Goal: Task Accomplishment & Management: Use online tool/utility

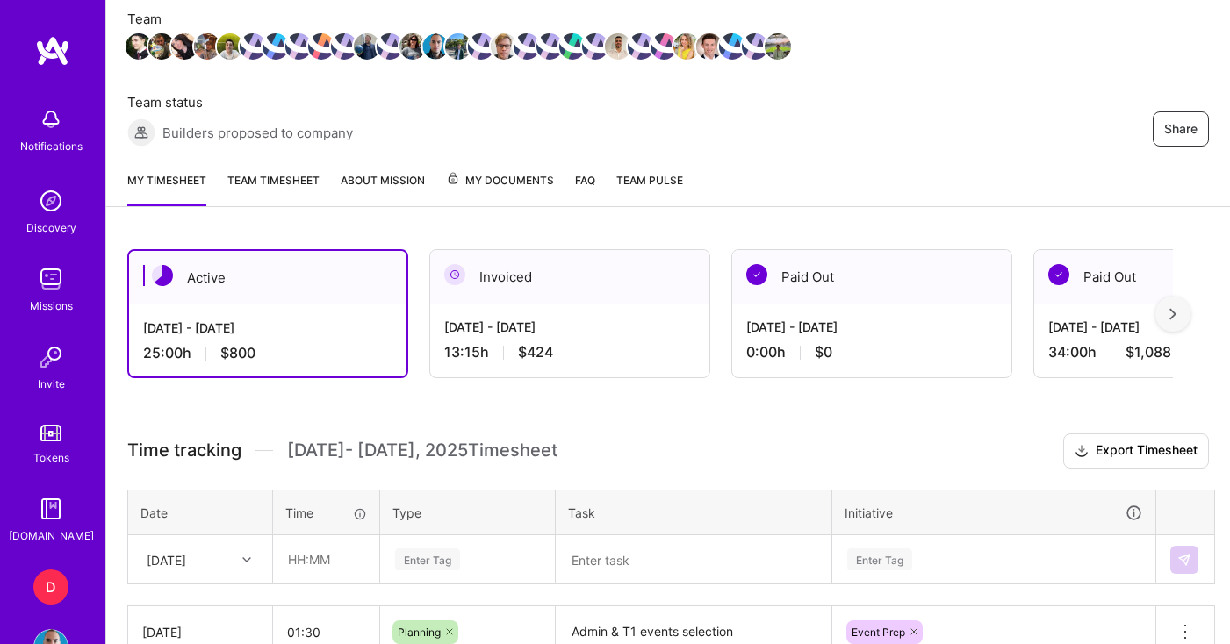
scroll to position [246, 0]
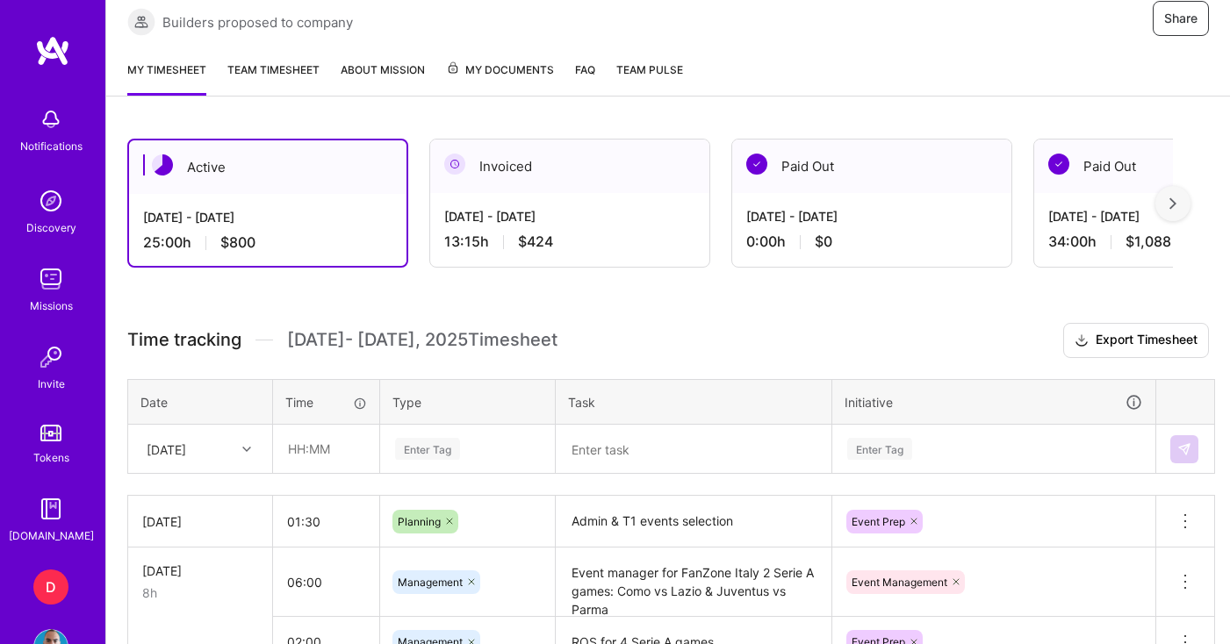
scroll to position [262, 0]
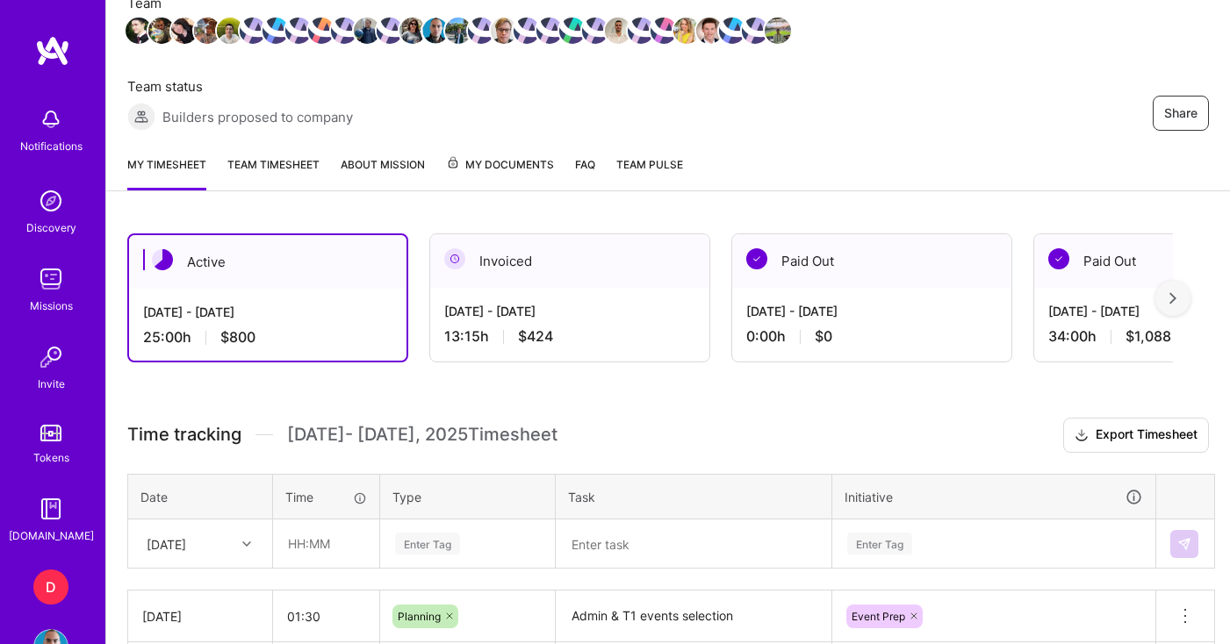
click at [296, 167] on link "Team timesheet" at bounding box center [273, 172] width 92 height 35
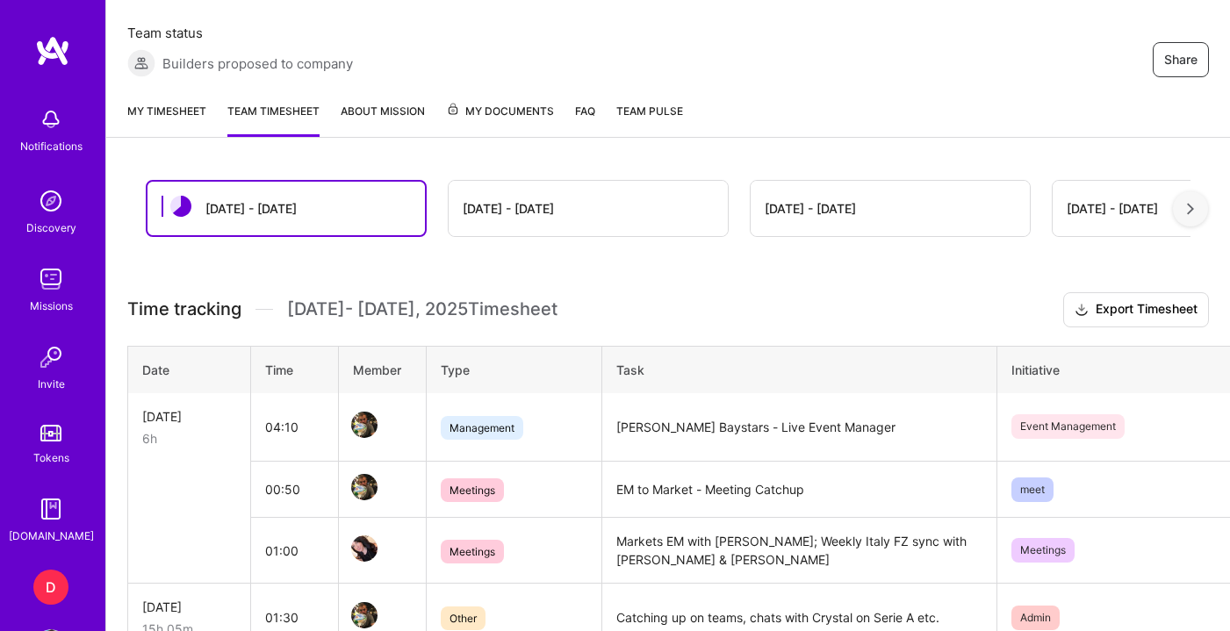
scroll to position [313, 0]
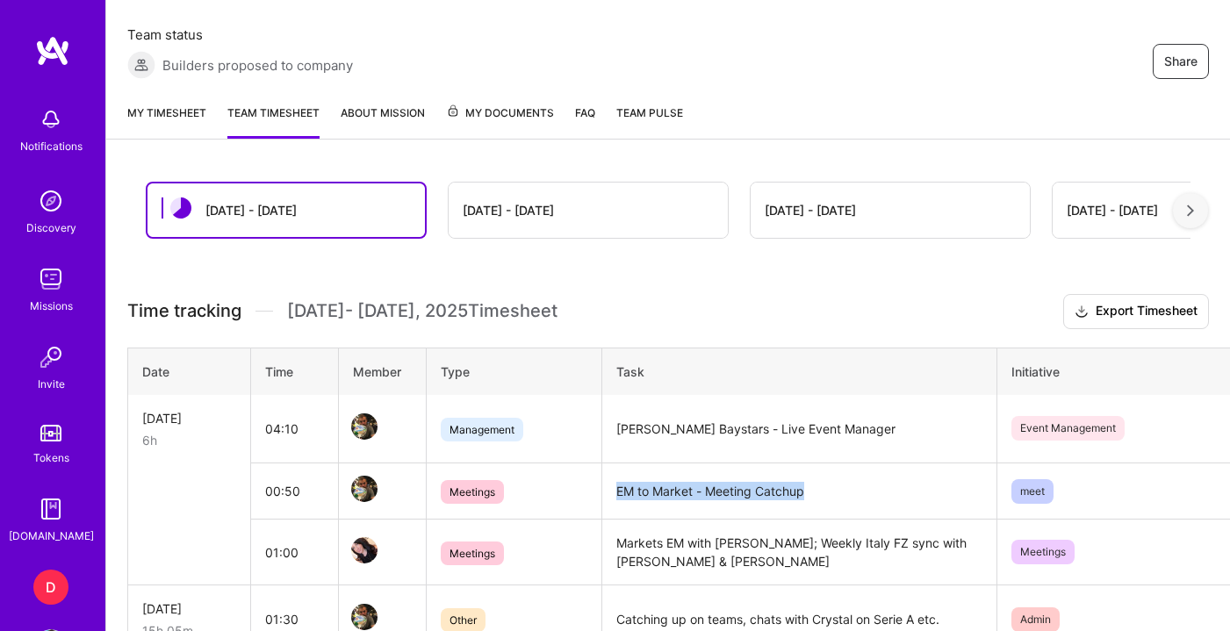
drag, startPoint x: 809, startPoint y: 494, endPoint x: 616, endPoint y: 491, distance: 193.1
click at [615, 491] on td "EM to Market - Meeting Catchup" at bounding box center [799, 491] width 395 height 56
click at [648, 491] on td "EM to Market - Meeting Catchup" at bounding box center [799, 491] width 395 height 56
drag, startPoint x: 694, startPoint y: 494, endPoint x: 605, endPoint y: 494, distance: 89.5
click at [605, 494] on td "EM to Market - Meeting Catchup" at bounding box center [799, 491] width 395 height 56
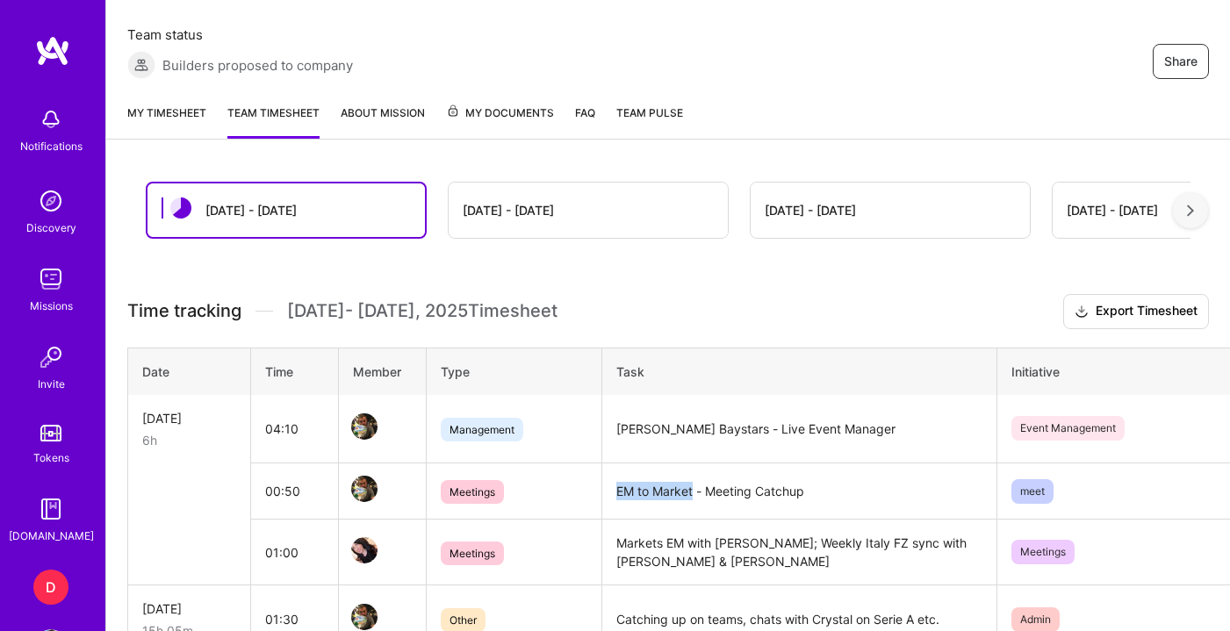
copy td "EM to Market"
click at [190, 121] on link "My timesheet" at bounding box center [166, 121] width 79 height 35
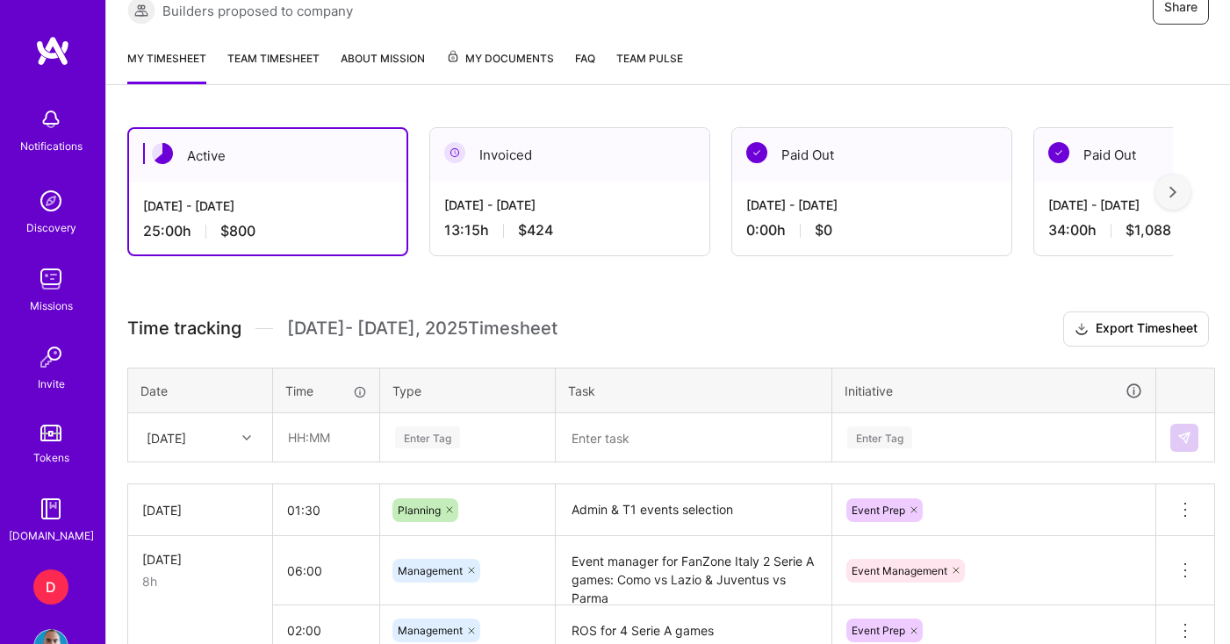
scroll to position [380, 0]
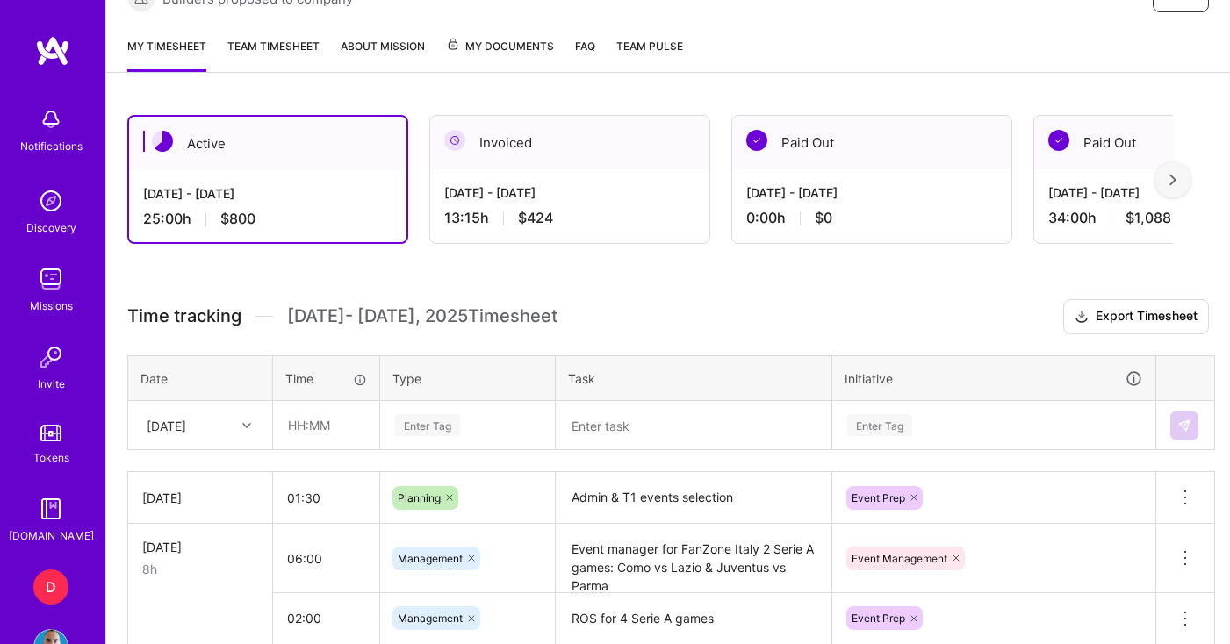
click at [570, 425] on textarea at bounding box center [693, 426] width 272 height 46
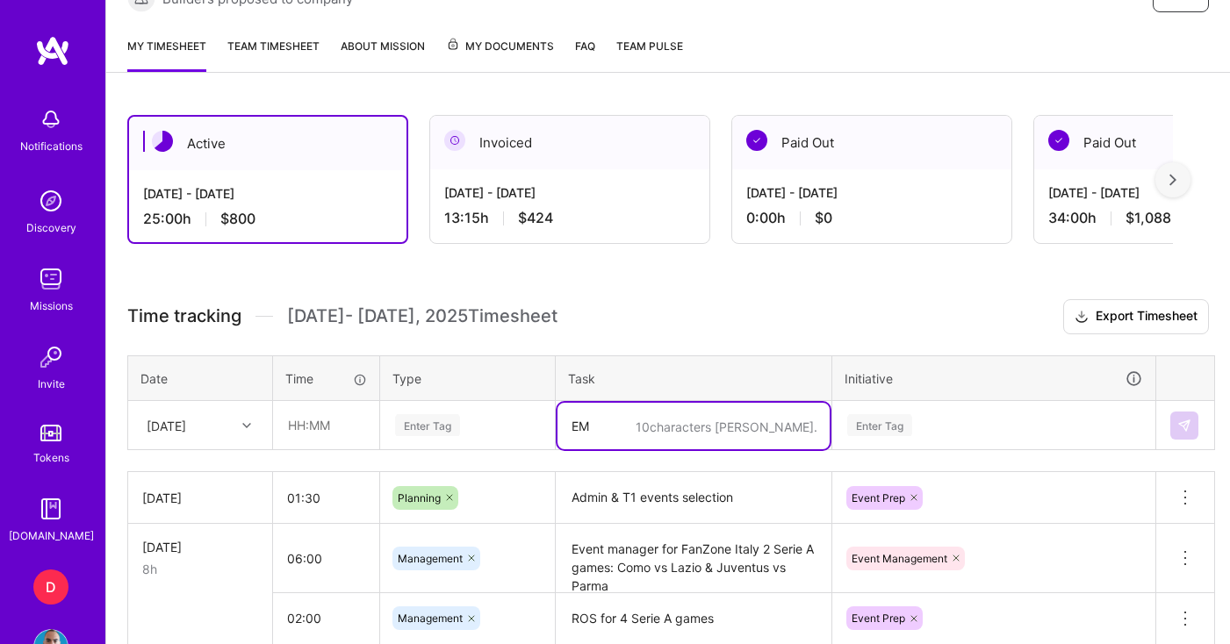
type textarea "E"
paste textarea "EM to Market"
type textarea "EM to Markets meeting"
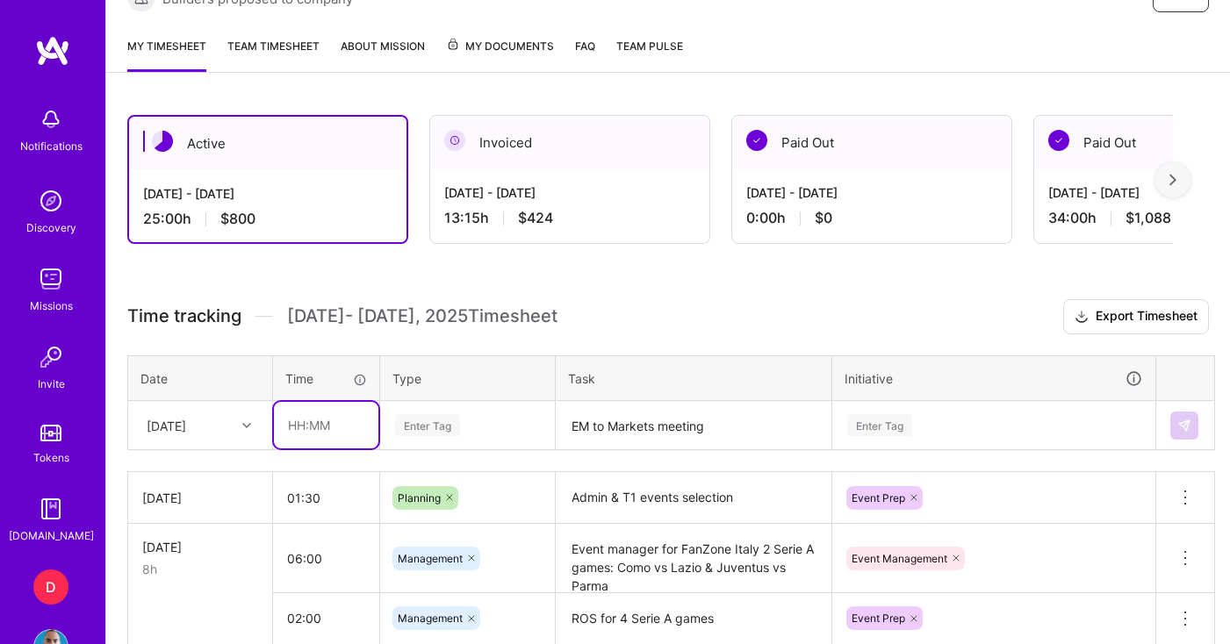
click at [360, 422] on input "text" at bounding box center [326, 425] width 104 height 47
click at [333, 433] on input "01:00" at bounding box center [326, 425] width 104 height 47
click at [333, 432] on input "01:00" at bounding box center [326, 425] width 104 height 47
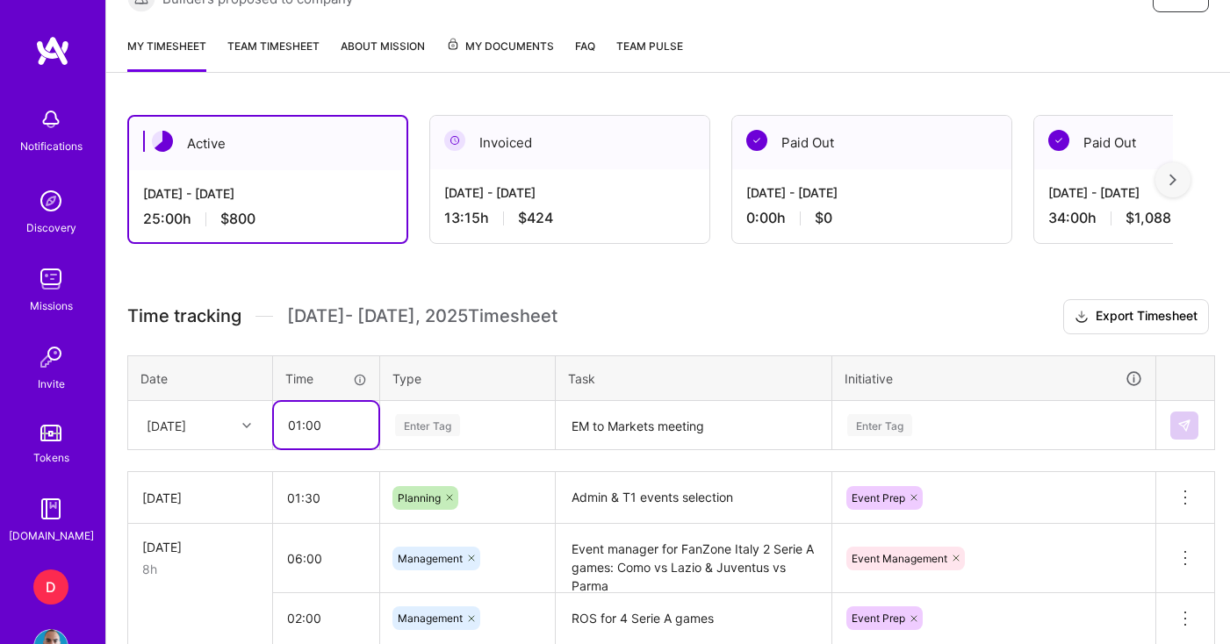
drag, startPoint x: 354, startPoint y: 429, endPoint x: 271, endPoint y: 420, distance: 83.0
click at [273, 420] on td "01:00" at bounding box center [326, 425] width 107 height 49
type input "00:50"
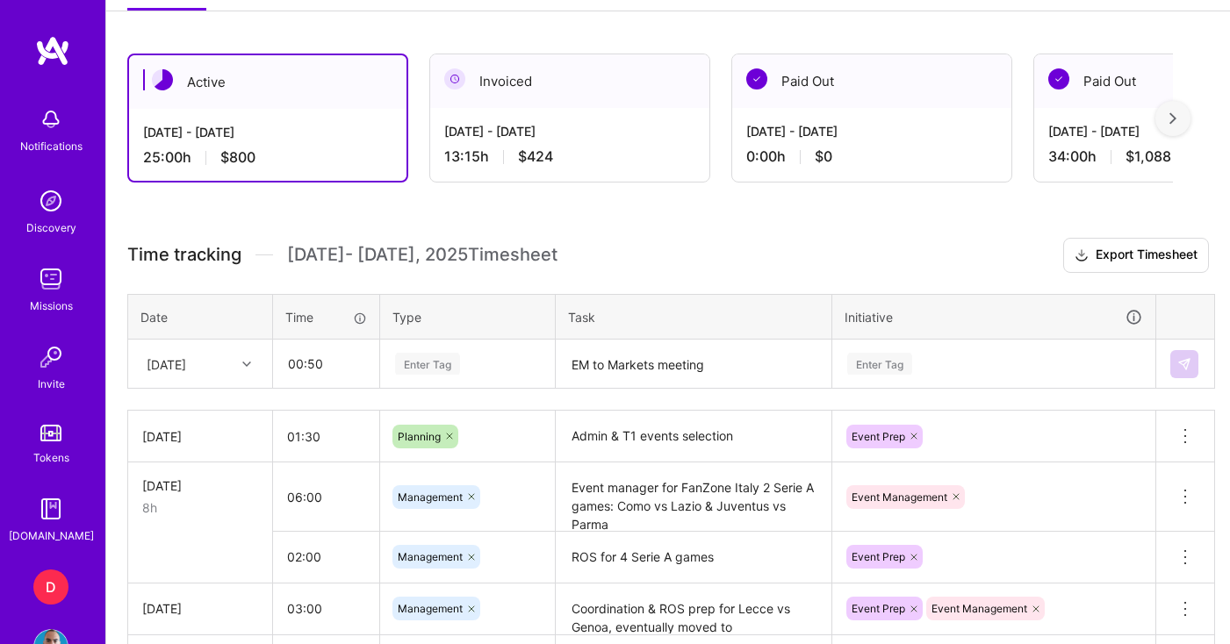
click at [443, 387] on div "Enter Tag" at bounding box center [467, 364] width 173 height 46
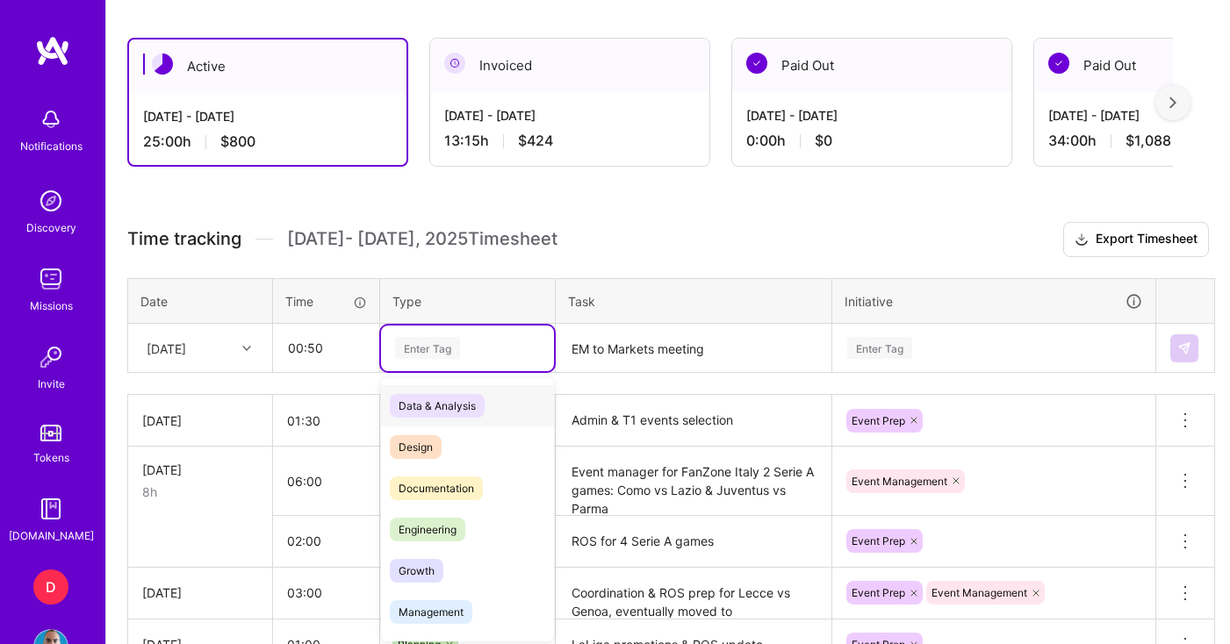
scroll to position [462, 0]
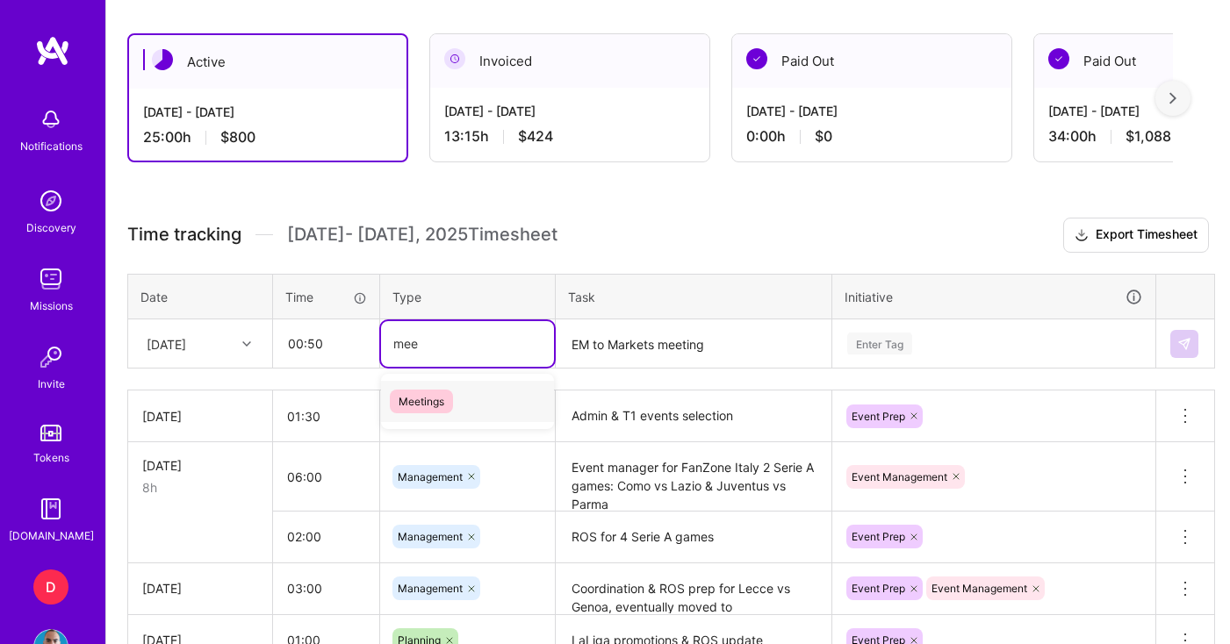
type input "meet"
click at [436, 403] on span "Meetings" at bounding box center [421, 402] width 63 height 24
click at [893, 342] on div "Enter Tag" at bounding box center [993, 344] width 321 height 46
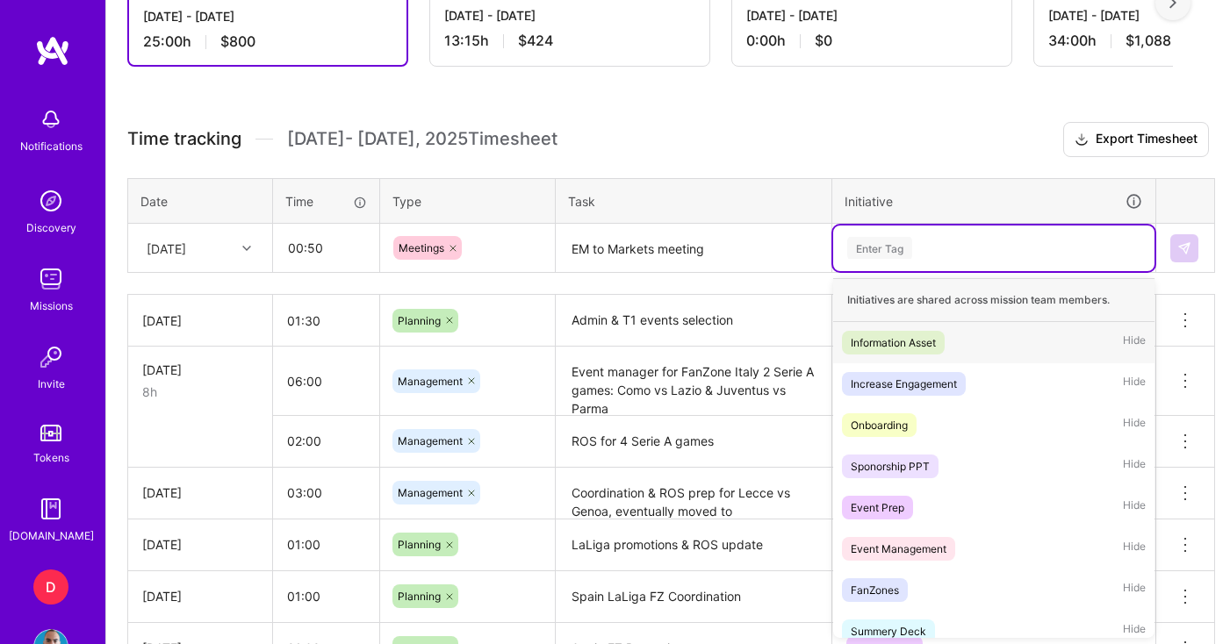
scroll to position [558, 0]
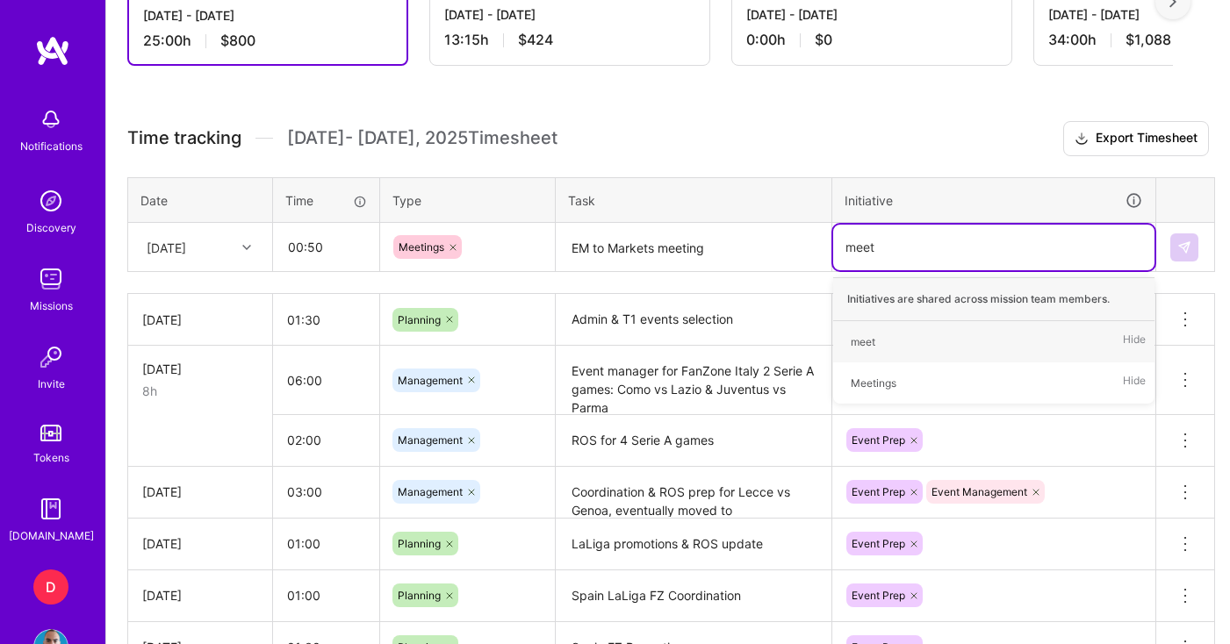
type input "meeti"
click at [893, 333] on div "Meetings" at bounding box center [873, 342] width 46 height 18
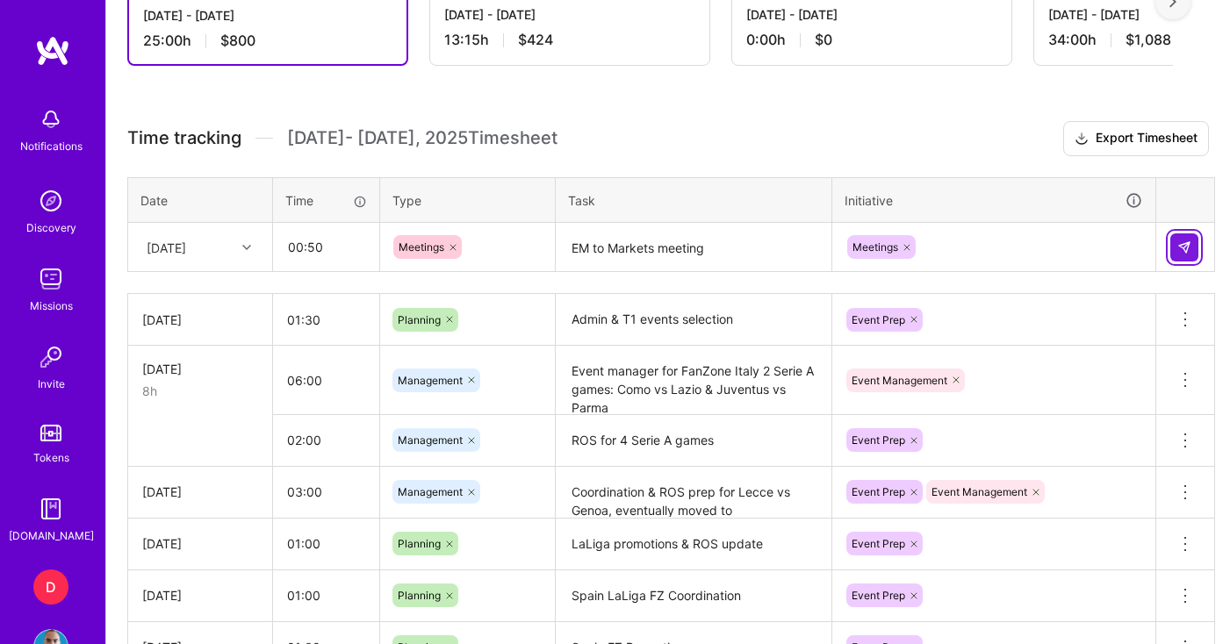
click at [1185, 240] on img at bounding box center [1184, 247] width 14 height 14
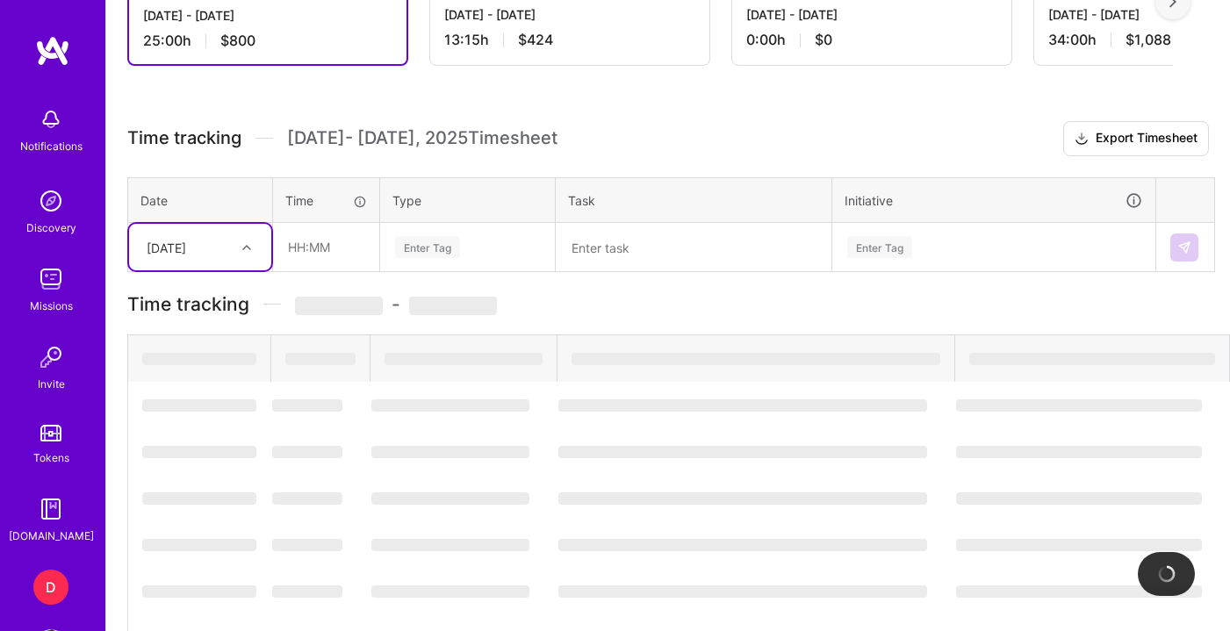
click at [641, 263] on textarea at bounding box center [693, 248] width 272 height 47
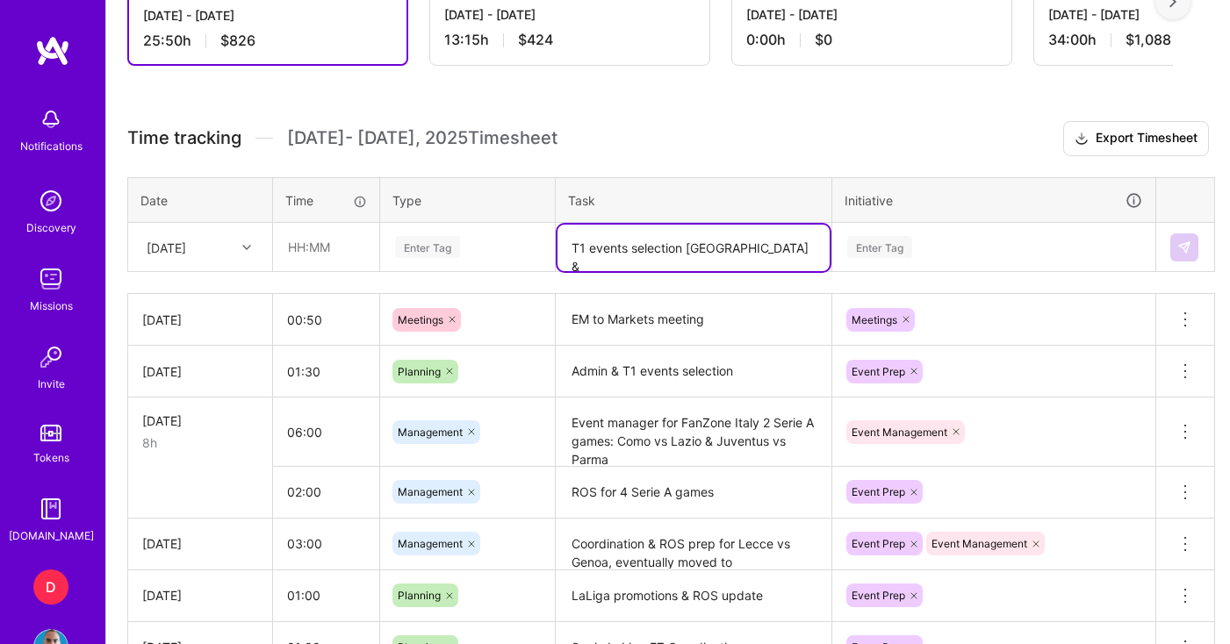
click at [685, 250] on textarea "T1 events selection Spain &" at bounding box center [693, 248] width 272 height 47
click at [739, 254] on textarea "T1 events selection & images Spain &" at bounding box center [693, 248] width 272 height 47
click at [700, 257] on textarea "T1 events selection & images corrdination for Spain &" at bounding box center [693, 257] width 272 height 65
drag, startPoint x: 642, startPoint y: 269, endPoint x: 627, endPoint y: 271, distance: 15.9
click at [627, 271] on textarea "T1 events selection & images corrdination for Spain &" at bounding box center [693, 257] width 272 height 65
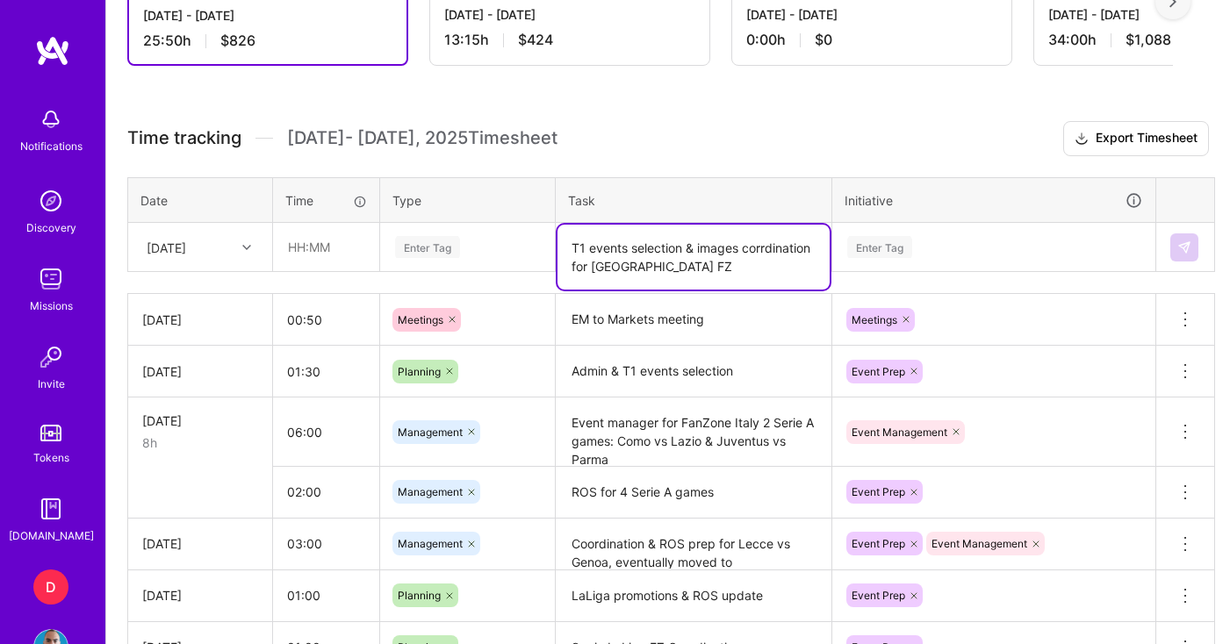
type textarea "T1 events selection & images corrdination for Spain FZ"
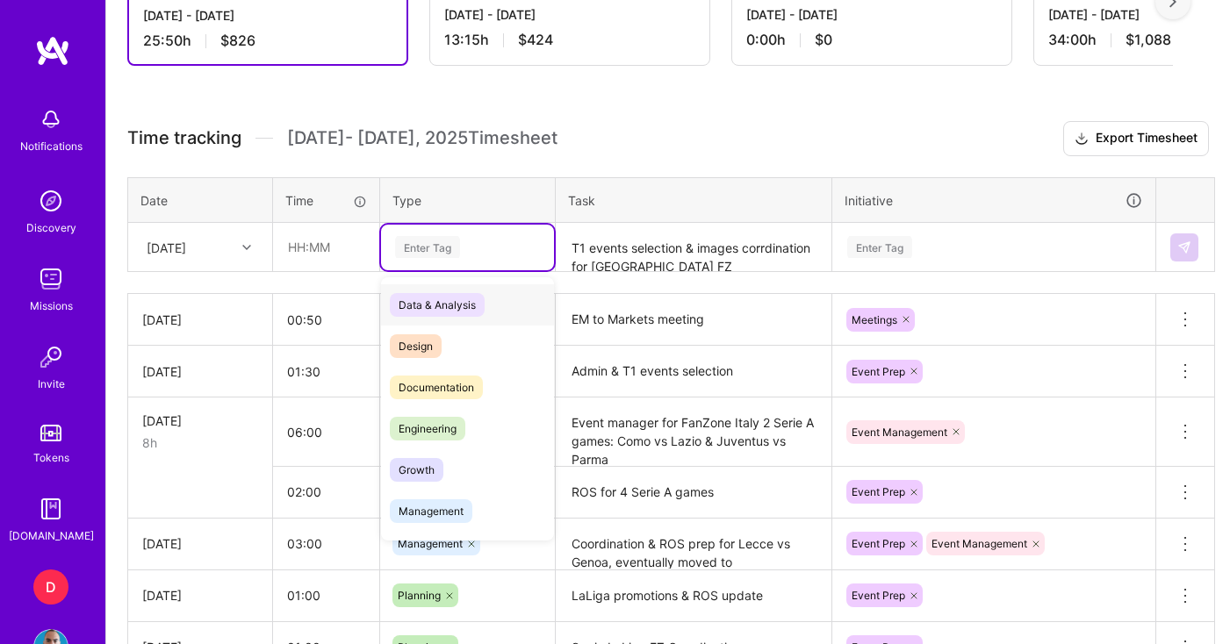
click at [505, 259] on div "Enter Tag" at bounding box center [467, 248] width 173 height 46
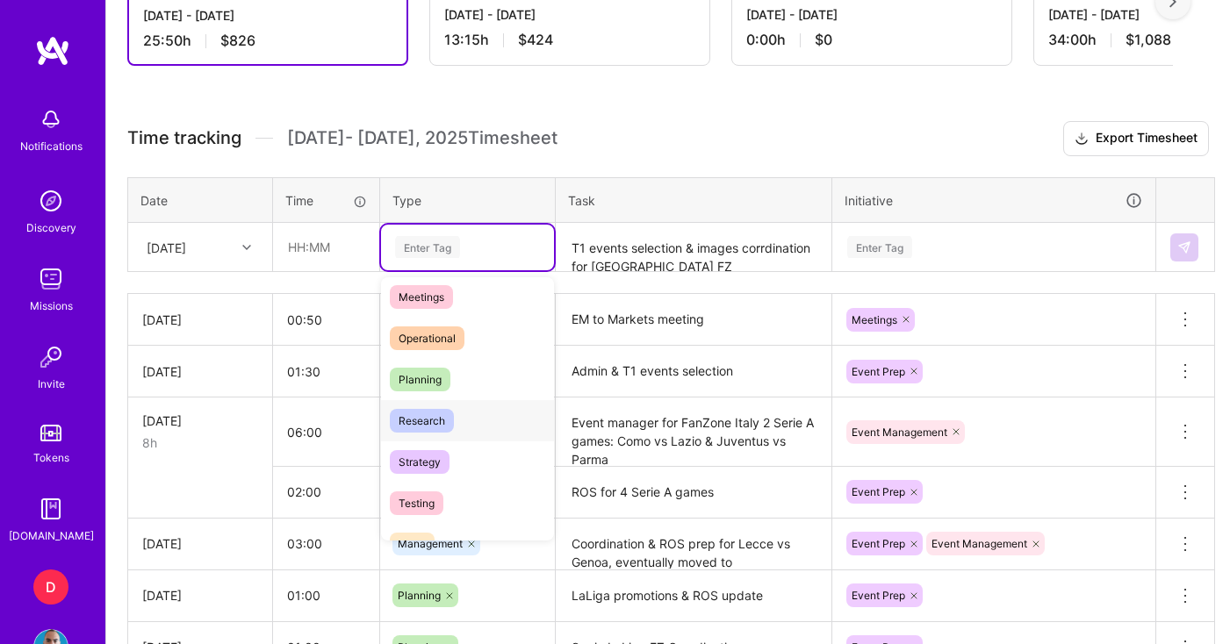
scroll to position [281, 0]
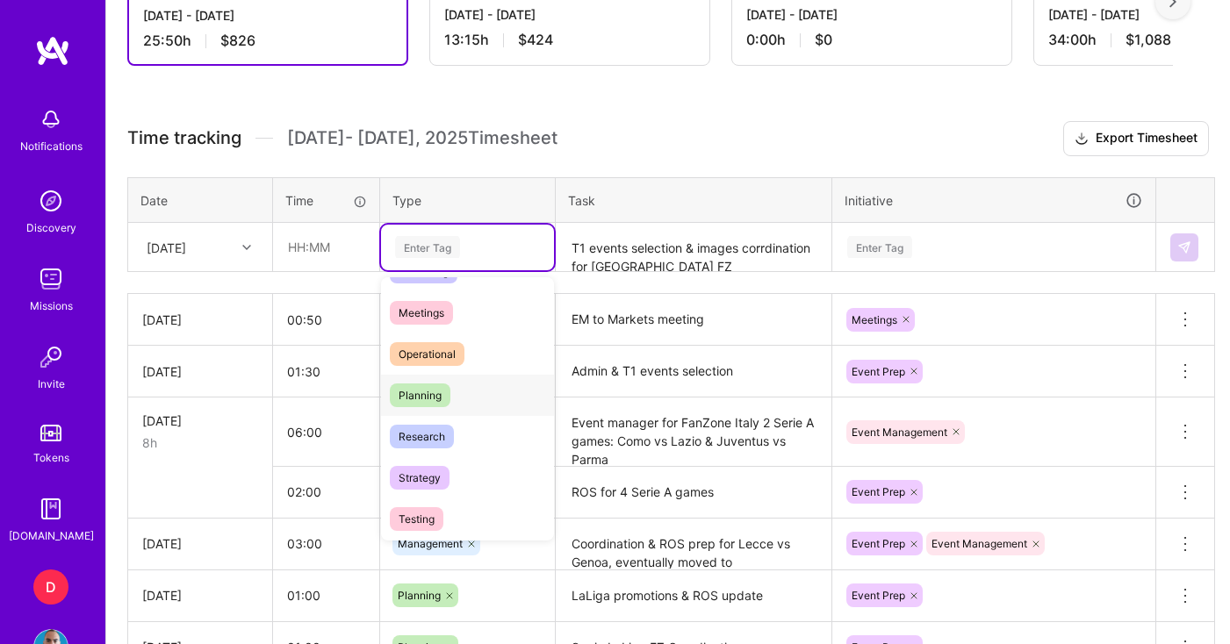
drag, startPoint x: 419, startPoint y: 397, endPoint x: 412, endPoint y: 380, distance: 18.5
click at [419, 398] on span "Planning" at bounding box center [420, 396] width 61 height 24
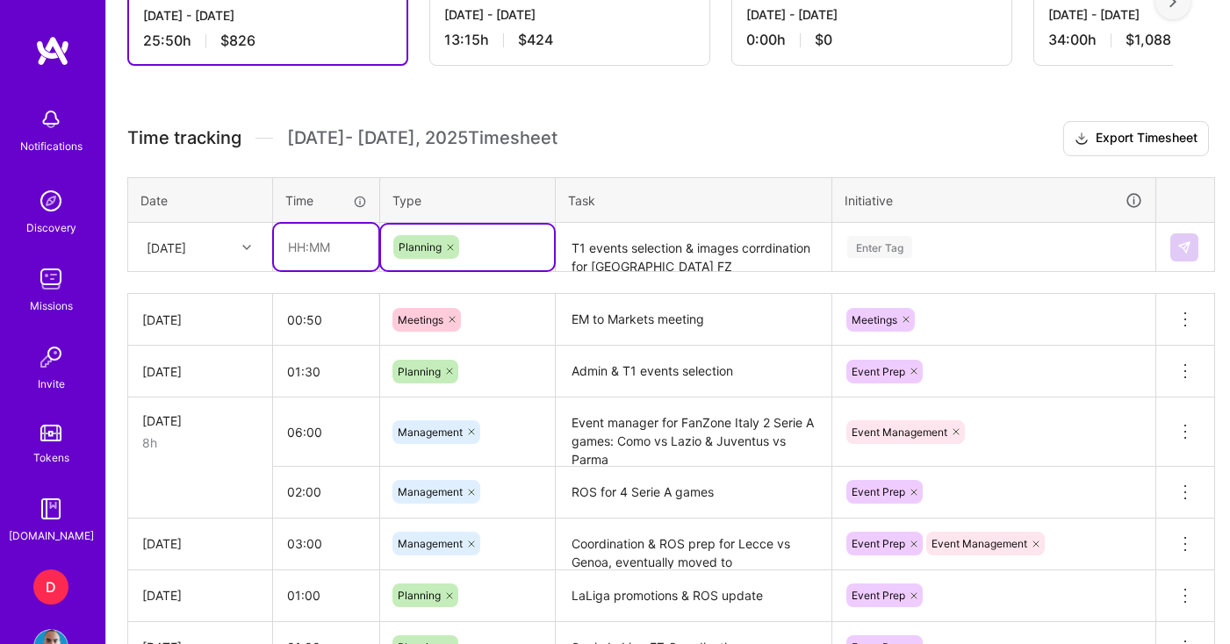
click at [355, 251] on input "text" at bounding box center [326, 247] width 104 height 47
type input "01:00"
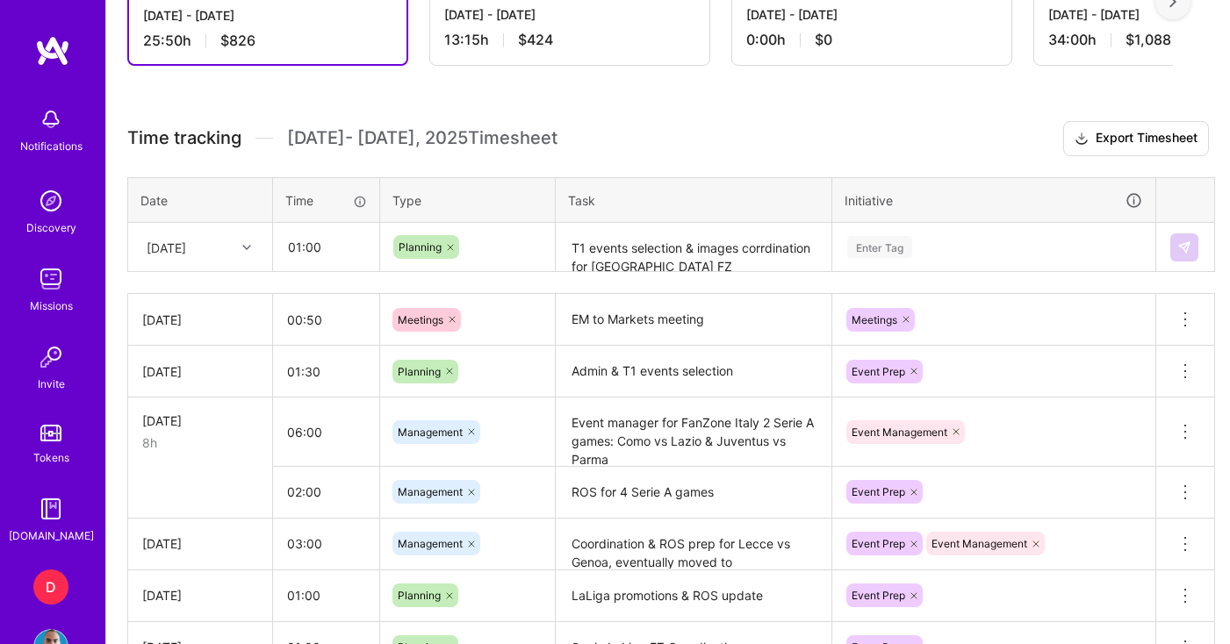
click at [927, 252] on div "Enter Tag" at bounding box center [993, 247] width 297 height 22
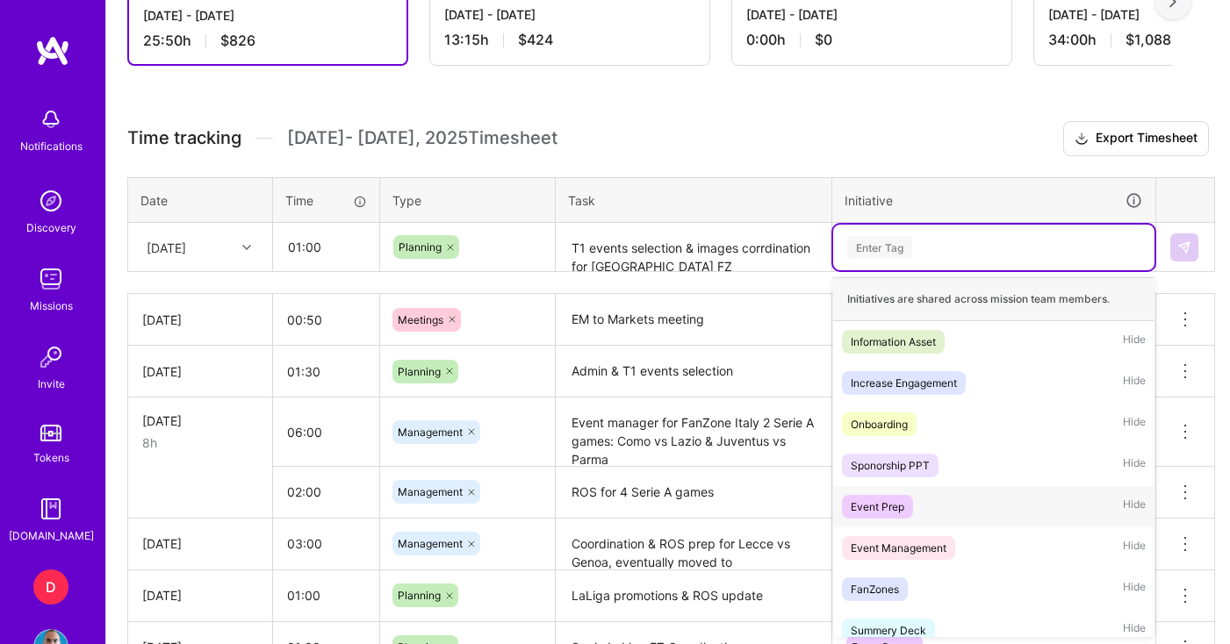
click at [904, 505] on span "Event Prep" at bounding box center [877, 507] width 71 height 24
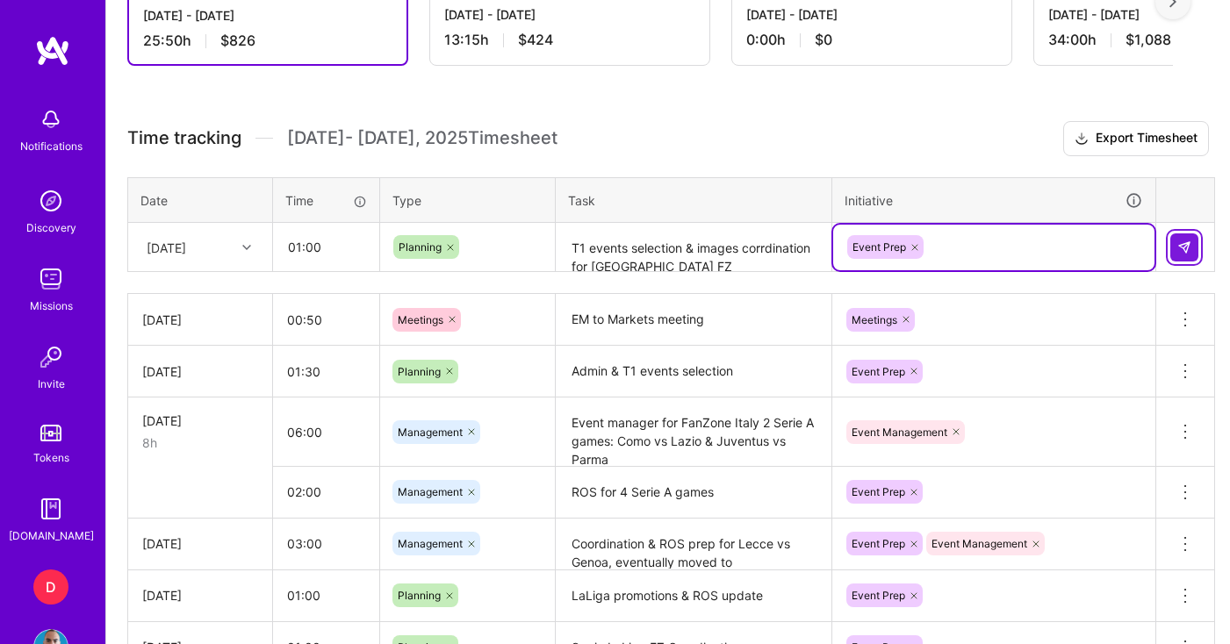
click at [1180, 252] on img at bounding box center [1184, 247] width 14 height 14
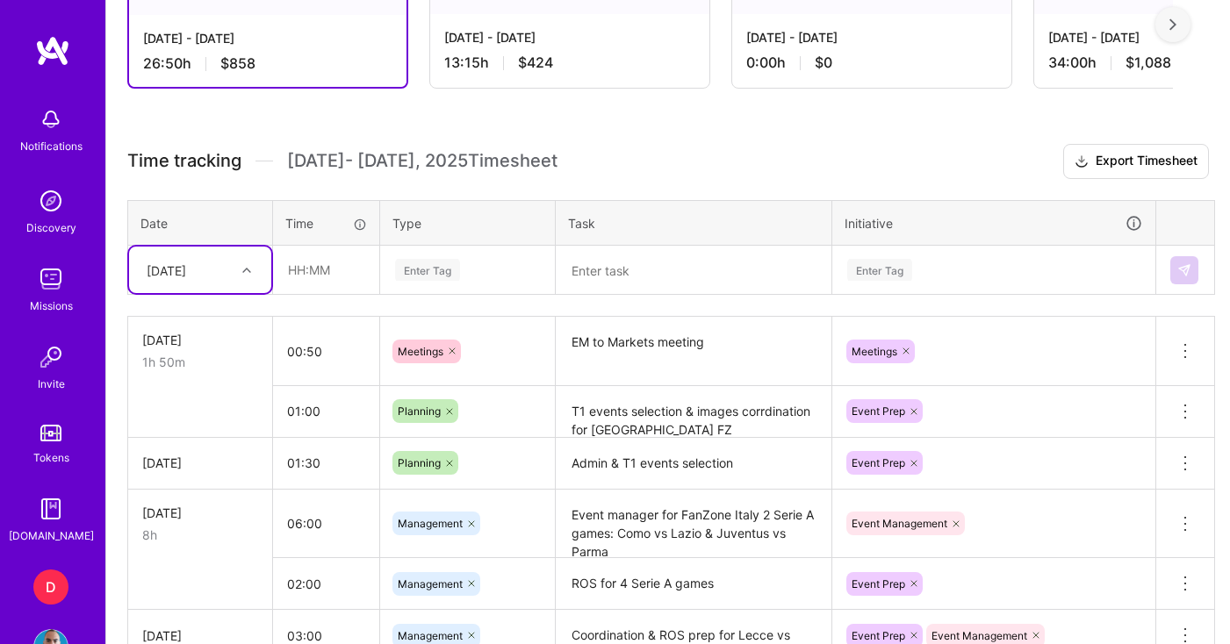
scroll to position [374, 0]
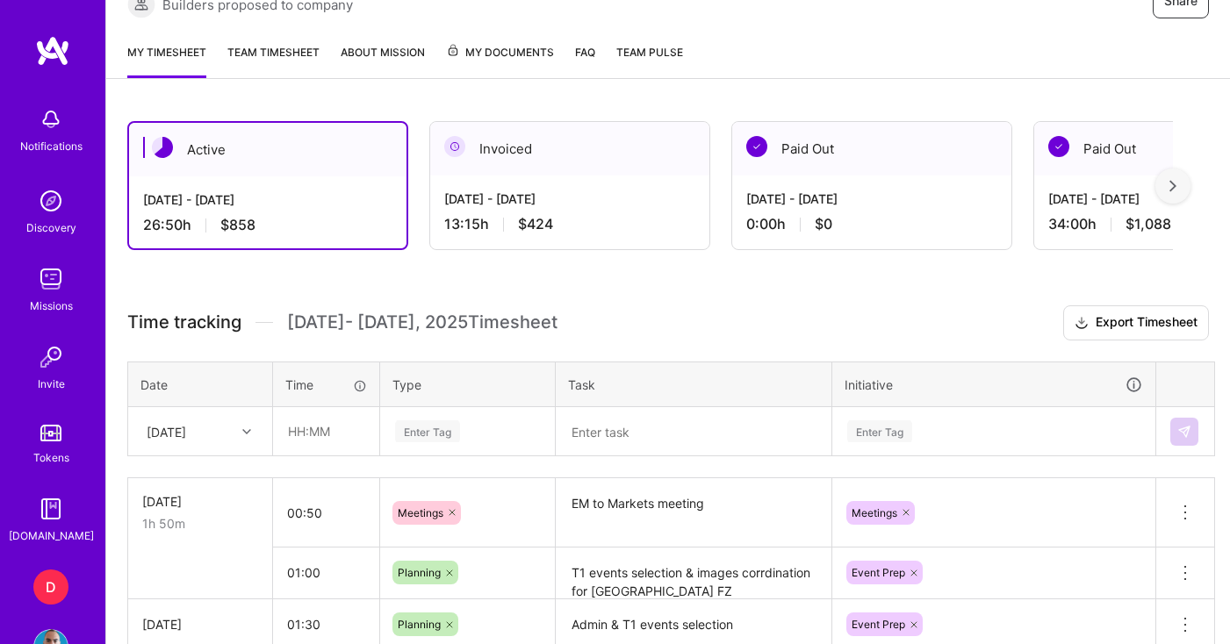
click at [929, 29] on div "My timesheet Team timesheet About Mission My Documents FAQ Team Pulse" at bounding box center [667, 54] width 1123 height 50
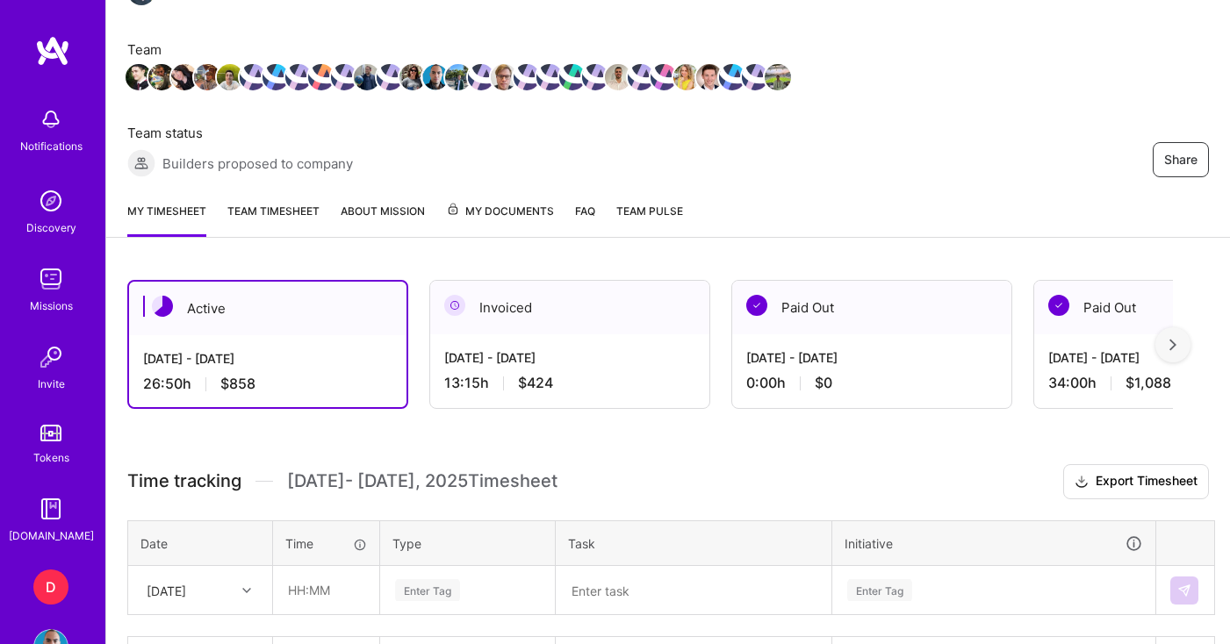
scroll to position [154, 0]
